Goal: Navigation & Orientation: Find specific page/section

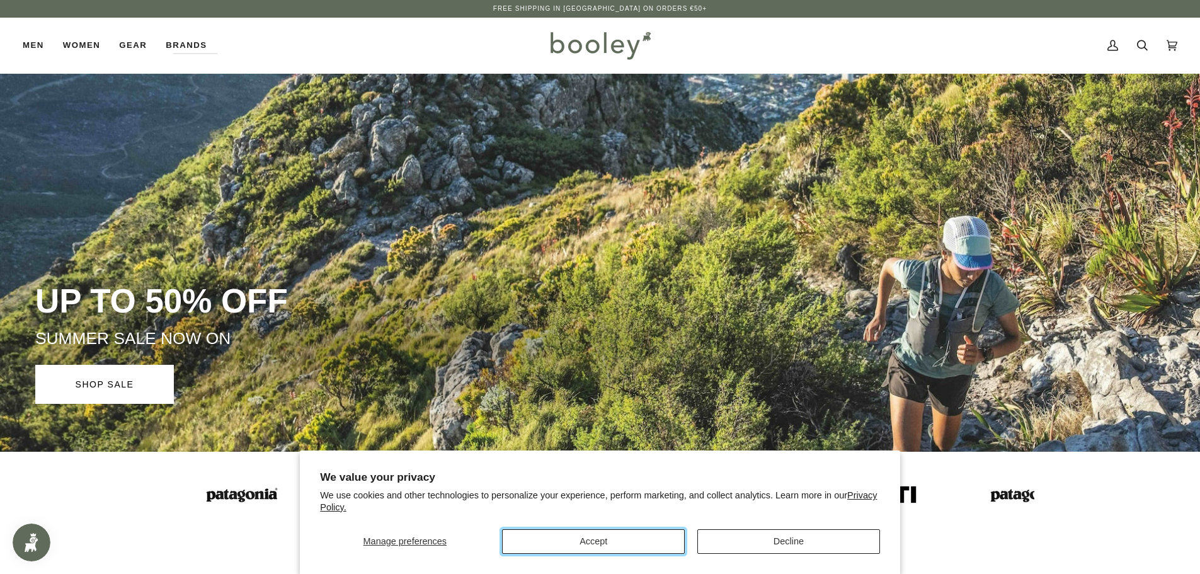
click at [559, 537] on button "Accept" at bounding box center [593, 541] width 183 height 25
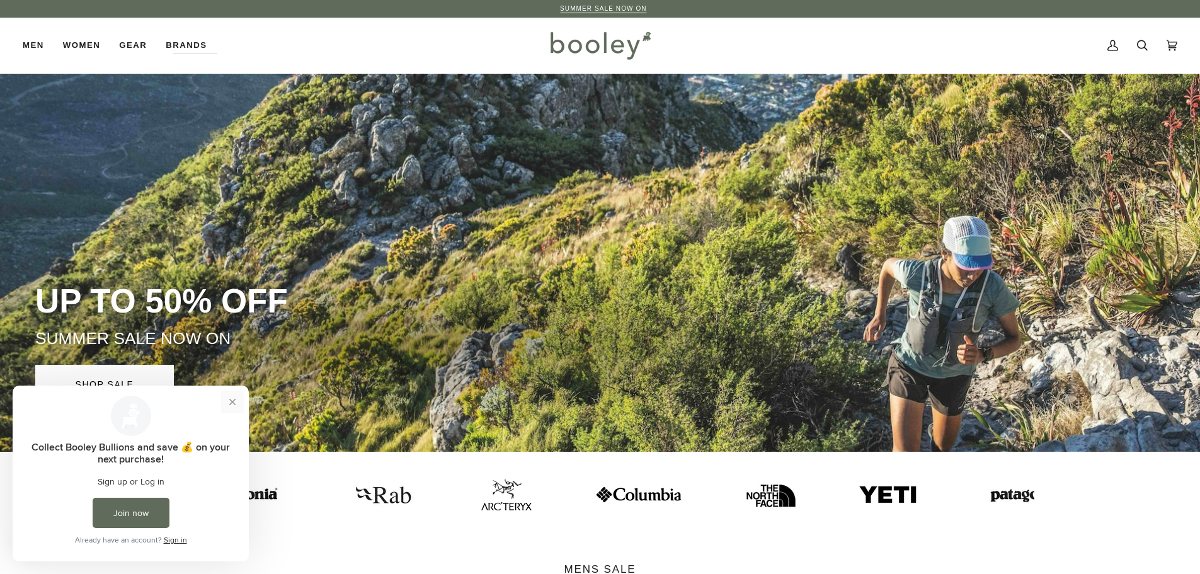
click at [229, 399] on button "Close prompt" at bounding box center [232, 401] width 23 height 23
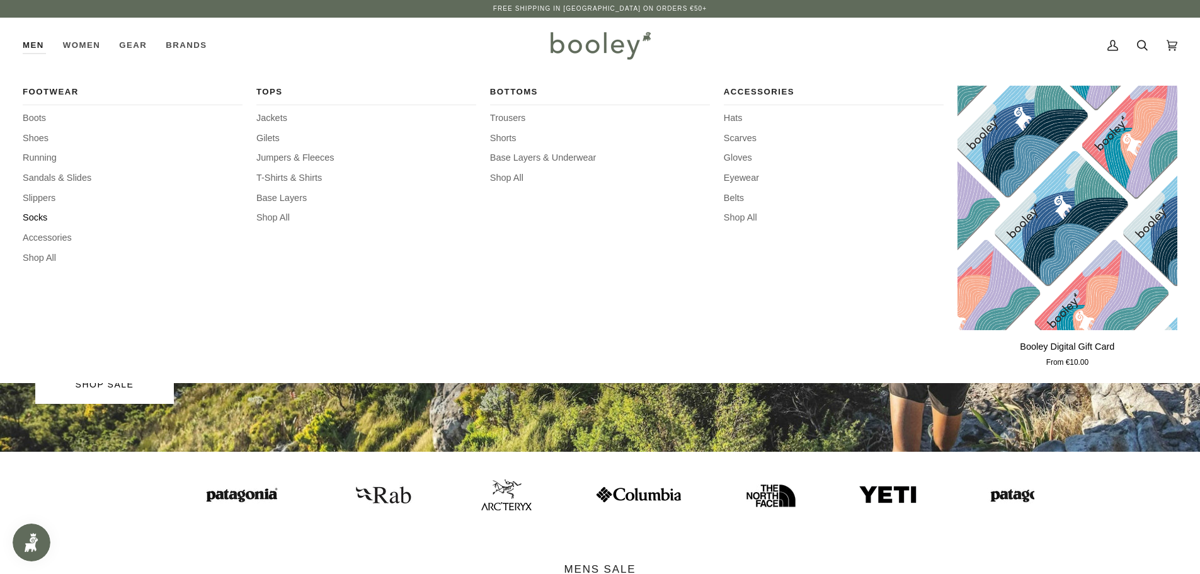
click at [38, 215] on span "Socks" at bounding box center [133, 218] width 220 height 14
click at [285, 200] on span "Base Layers" at bounding box center [366, 198] width 220 height 14
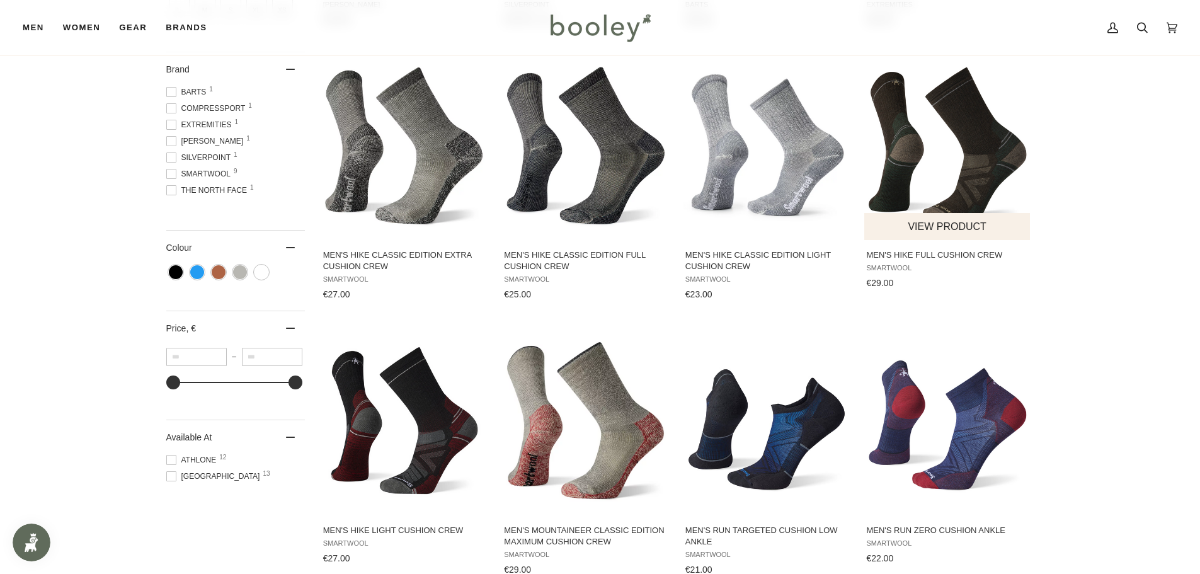
scroll to position [441, 0]
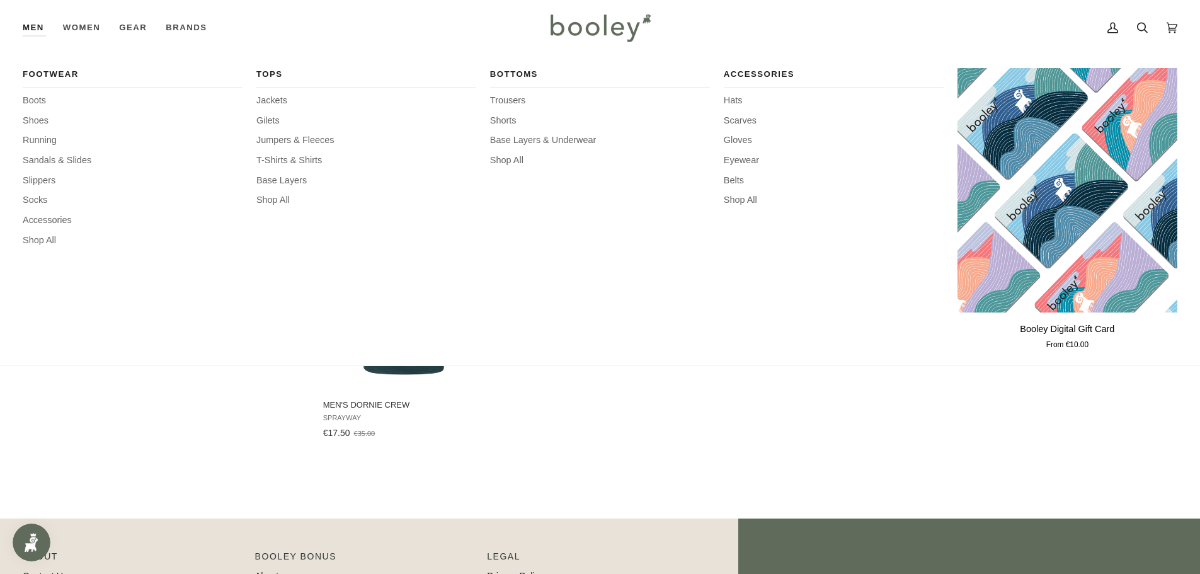
scroll to position [252, 0]
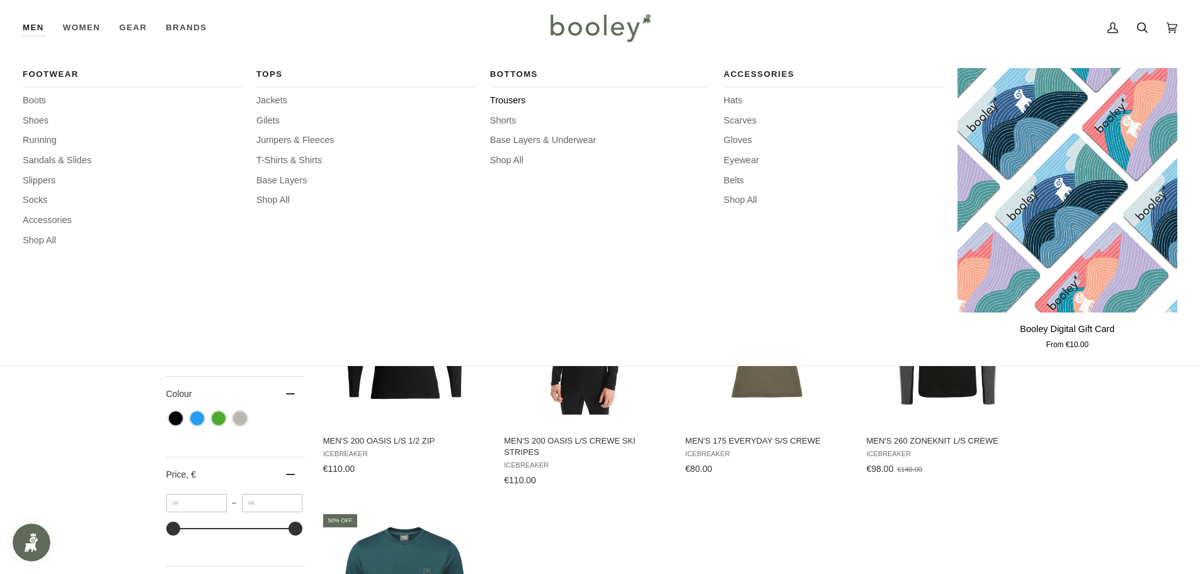
click at [504, 96] on span "Trousers" at bounding box center [600, 101] width 220 height 14
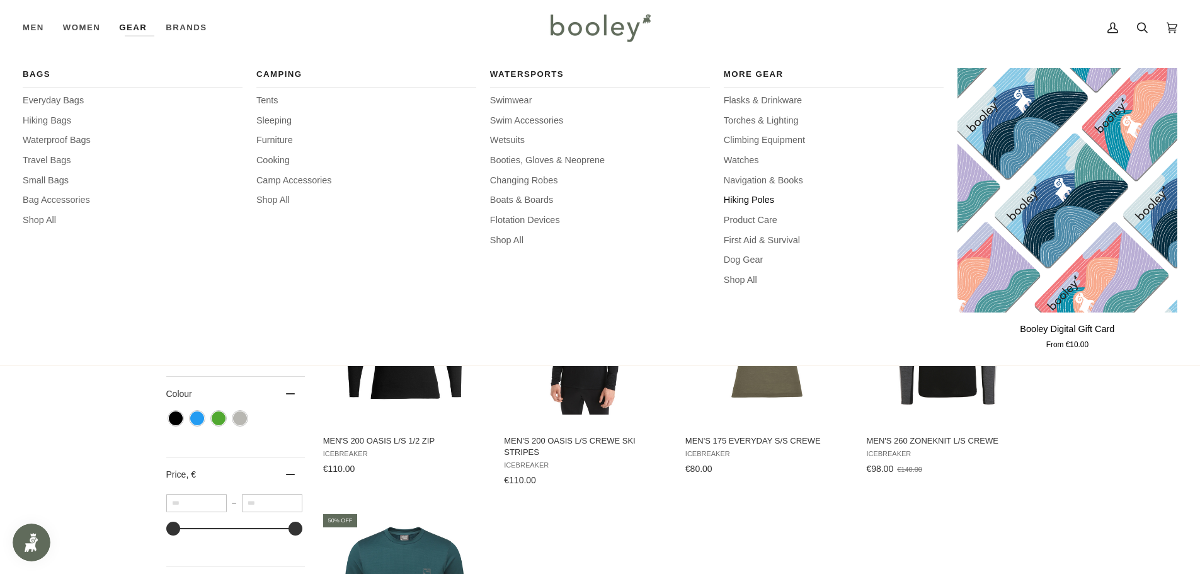
click at [746, 200] on span "Hiking Poles" at bounding box center [833, 200] width 220 height 14
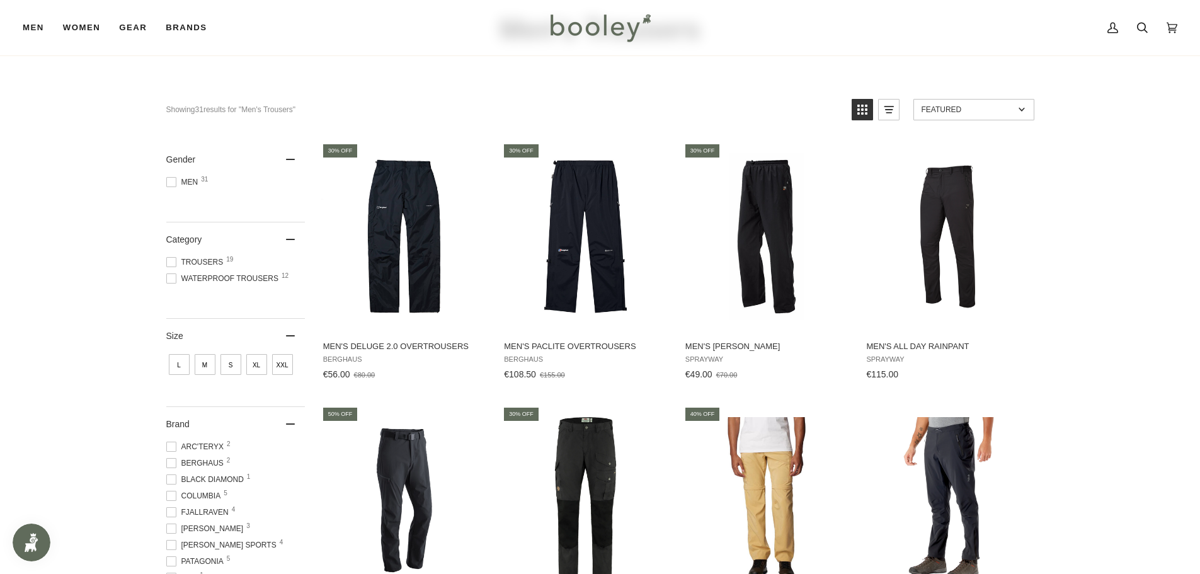
scroll to position [189, 0]
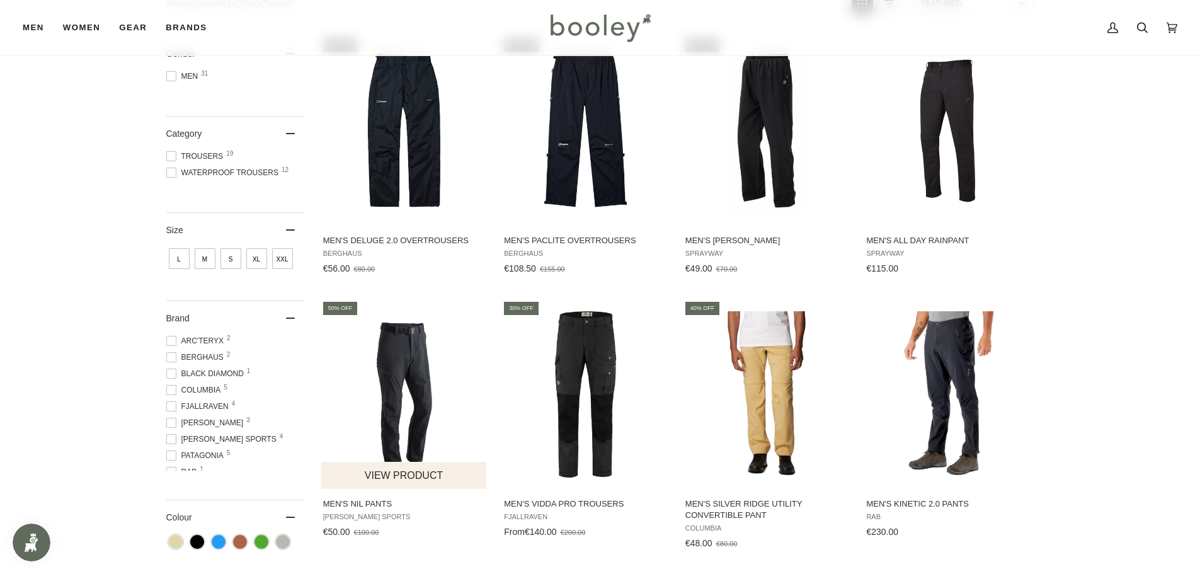
click at [410, 383] on img "Men's Nil Pants" at bounding box center [404, 394] width 167 height 167
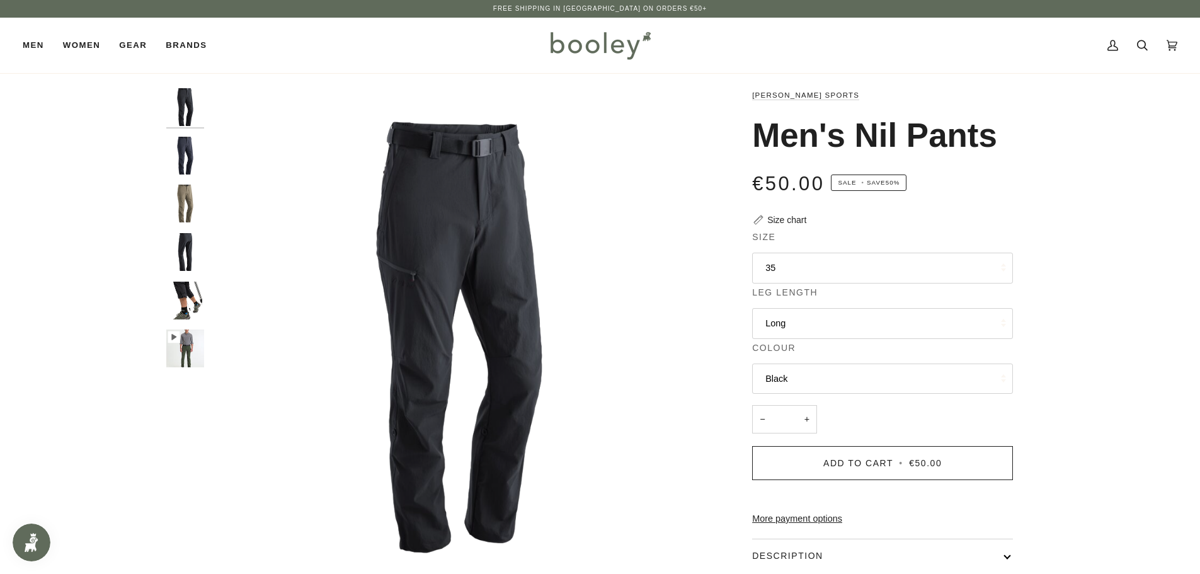
click at [179, 144] on img "Maier Sports Men's Nil Pants Night Sky - Booley Galway" at bounding box center [185, 156] width 38 height 38
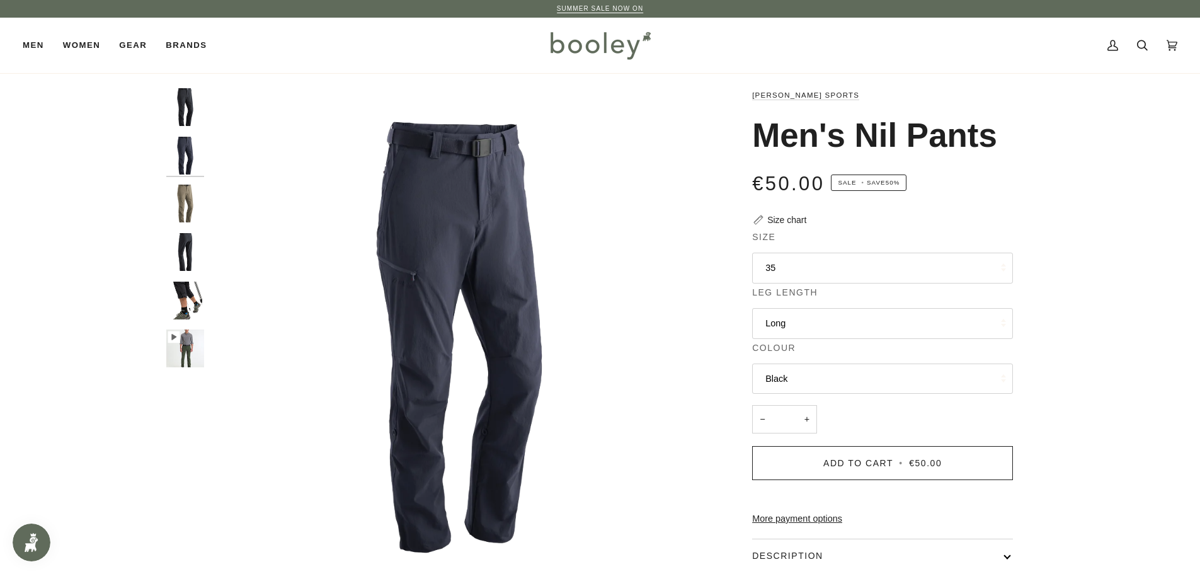
click at [186, 309] on img "Maier Sports Men's Nil Pants Black - Booley Galway" at bounding box center [185, 300] width 38 height 38
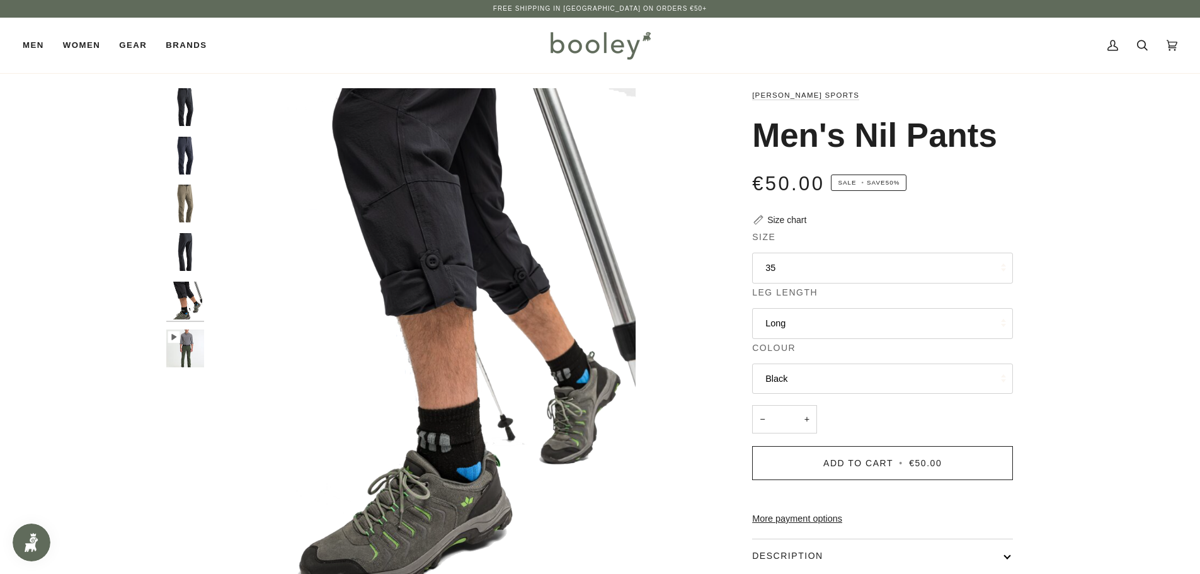
click at [182, 258] on img "Maier Sports Men's Nil Pants Black - Booley Galway" at bounding box center [185, 252] width 38 height 38
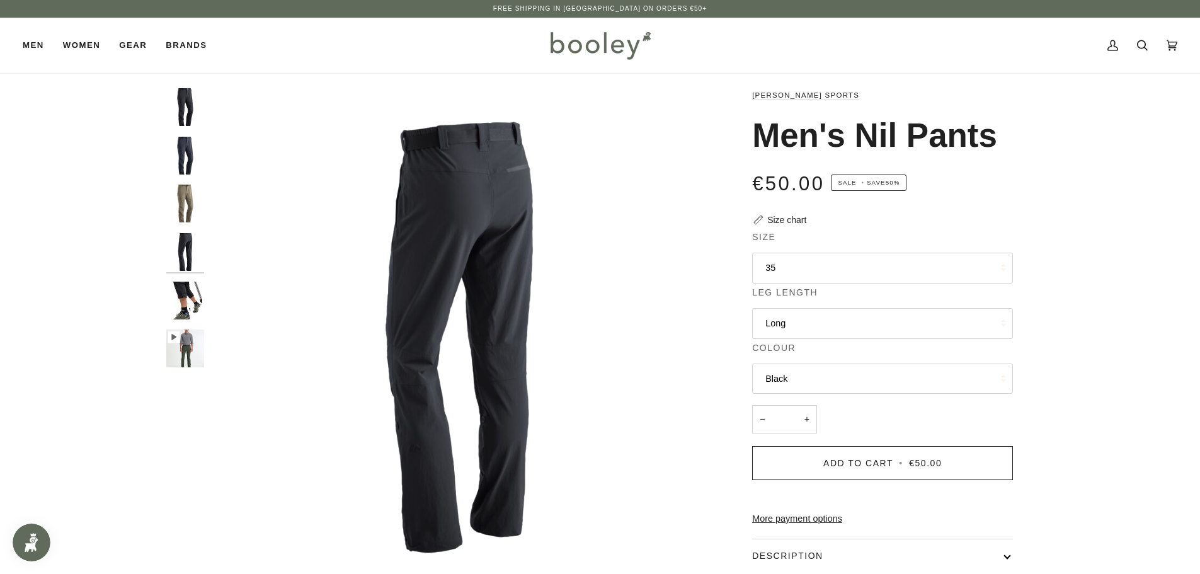
click at [181, 216] on img "Maier Sports Men's Nil Pants Night Sky Coriander - Booley Galway" at bounding box center [185, 203] width 38 height 38
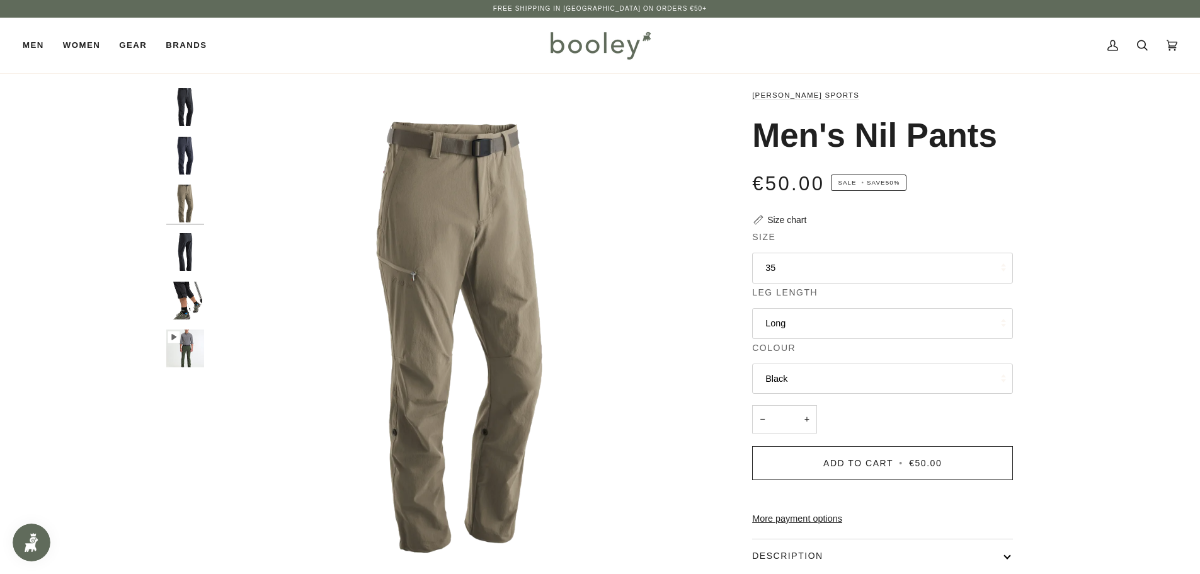
click at [188, 166] on img "Maier Sports Men's Nil Pants Night Sky - Booley Galway" at bounding box center [185, 156] width 38 height 38
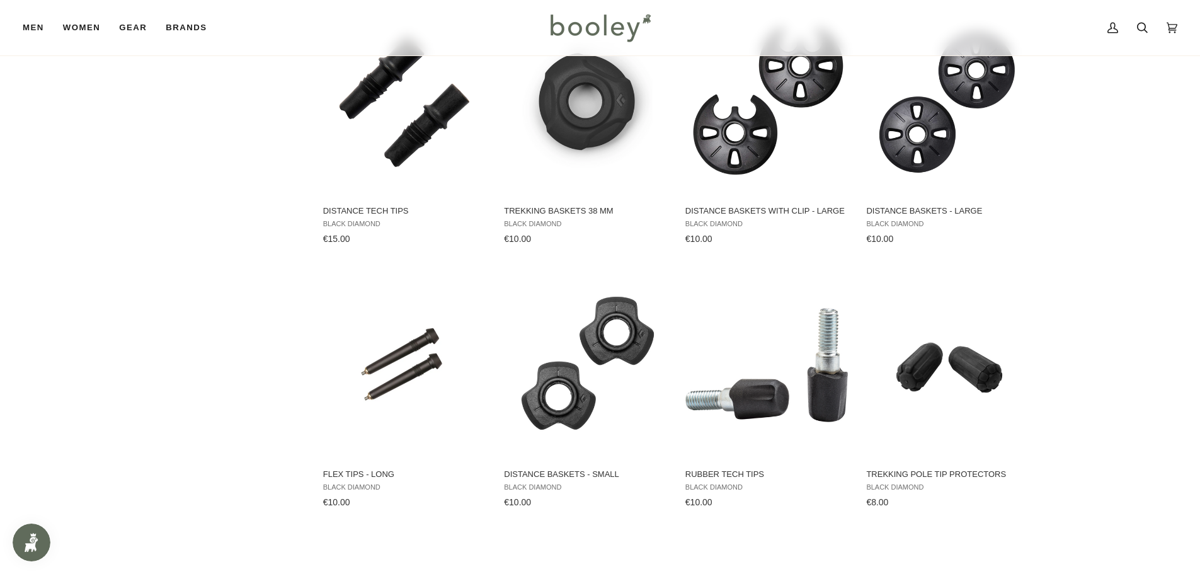
scroll to position [1070, 0]
